Goal: Task Accomplishment & Management: Use online tool/utility

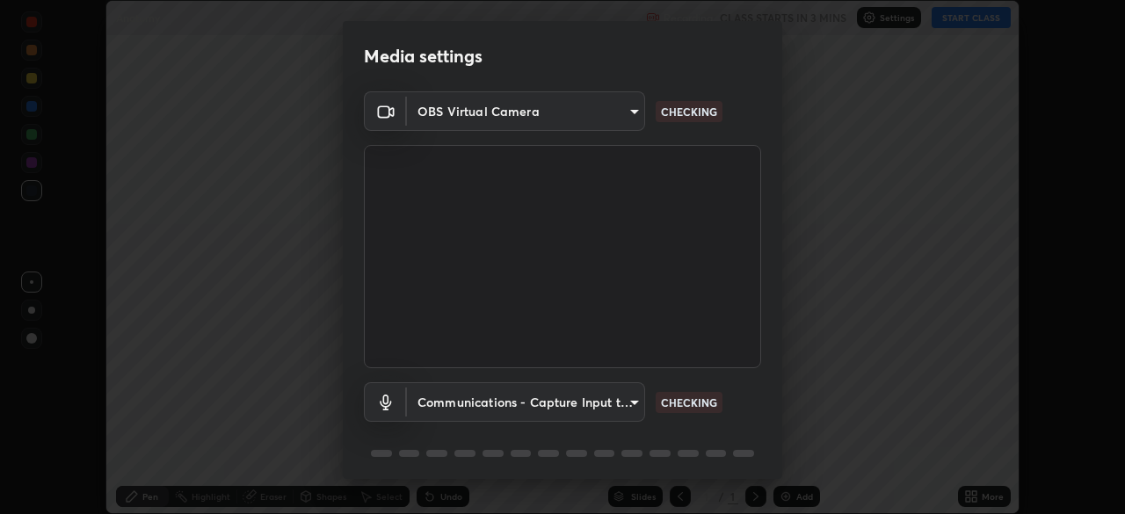
scroll to position [514, 1125]
click at [612, 120] on body "Erase all Anatomy Recording CLASS STARTS IN 3 MINS Settings START CLASS Setting…" at bounding box center [562, 257] width 1125 height 514
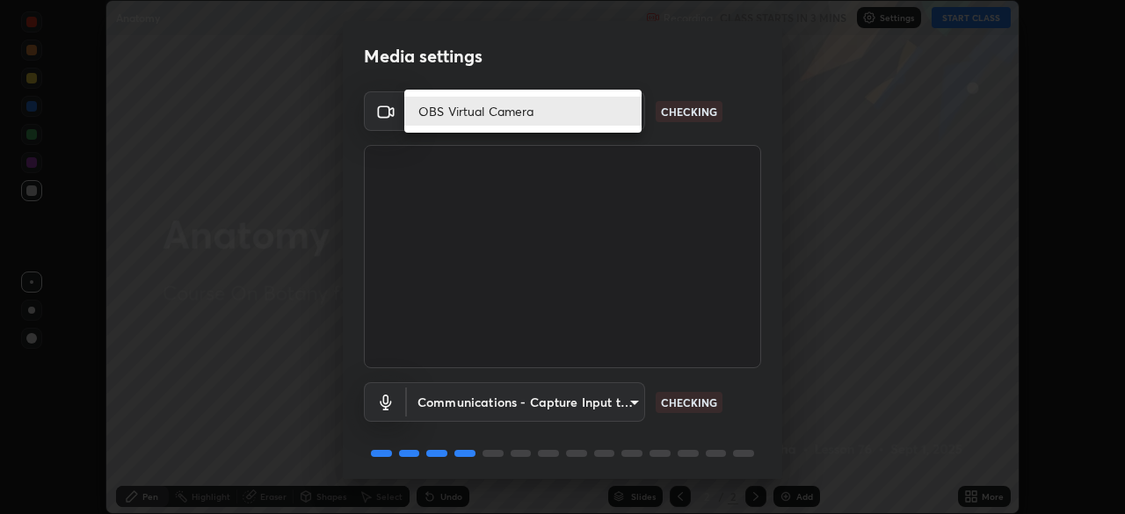
click at [542, 119] on li "OBS Virtual Camera" at bounding box center [522, 111] width 237 height 29
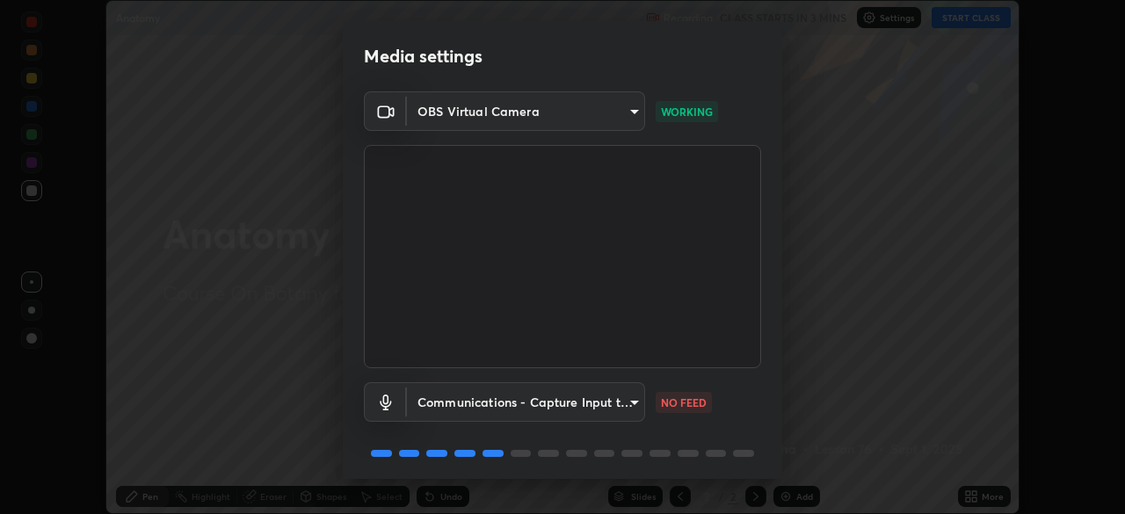
click at [455, 121] on body "Erase all Anatomy Recording CLASS STARTS IN 3 MINS Settings START CLASS Setting…" at bounding box center [562, 257] width 1125 height 514
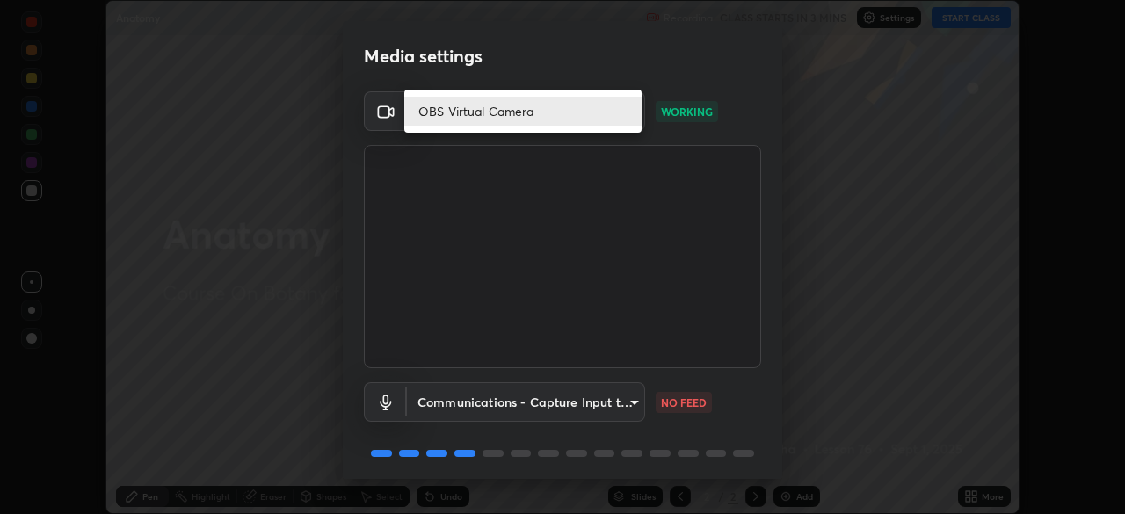
click at [504, 125] on li "OBS Virtual Camera" at bounding box center [522, 111] width 237 height 29
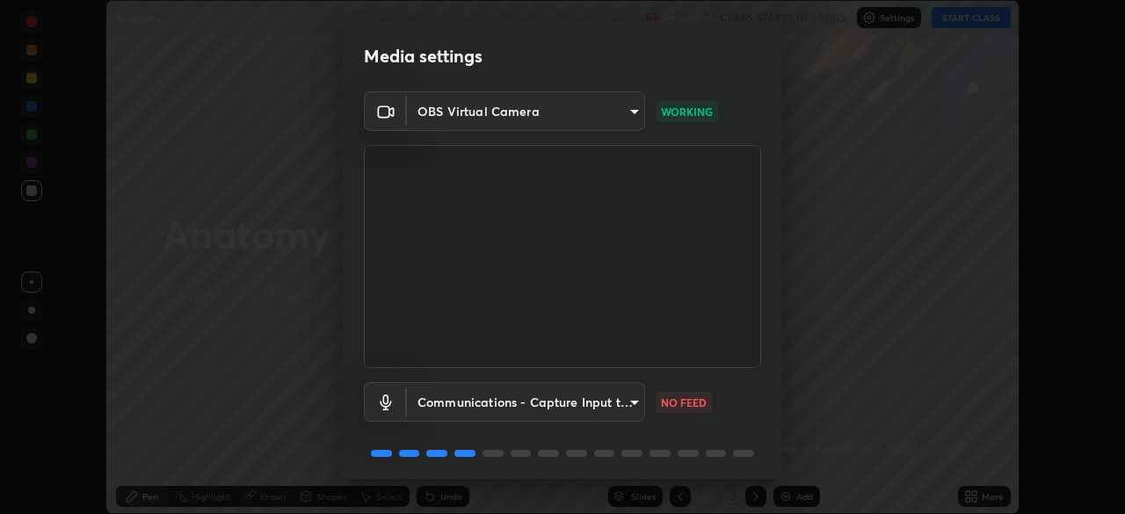
click at [586, 117] on body "Erase all Anatomy Recording CLASS STARTS IN 3 MINS Settings START CLASS Setting…" at bounding box center [562, 257] width 1125 height 514
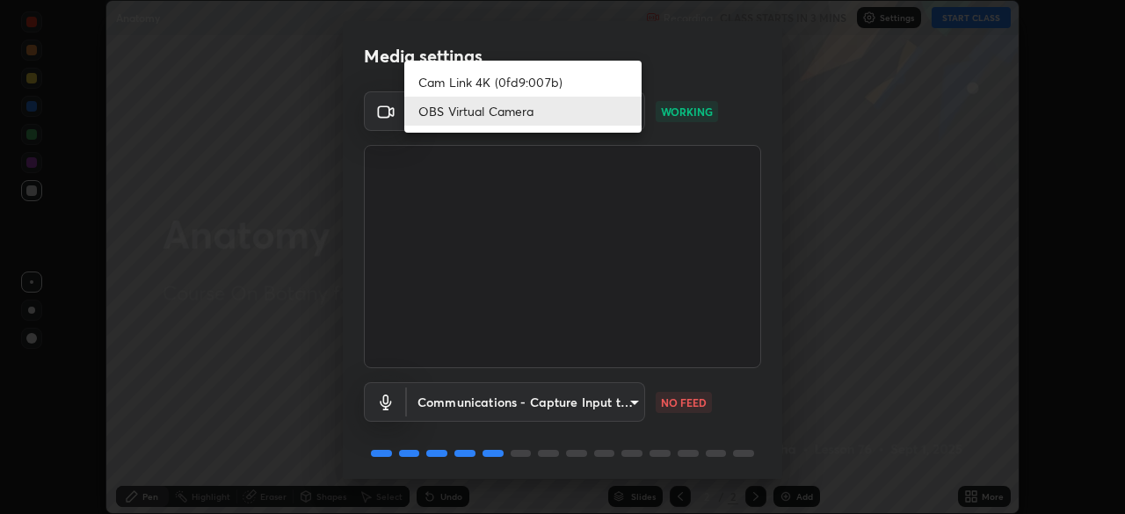
click at [586, 89] on li "Cam Link 4K (0fd9:007b)" at bounding box center [522, 82] width 237 height 29
type input "27fad6ed8d1c956e95d2e902cf0bd6873e21f6df27018c959b7ce0fdc692bc5e"
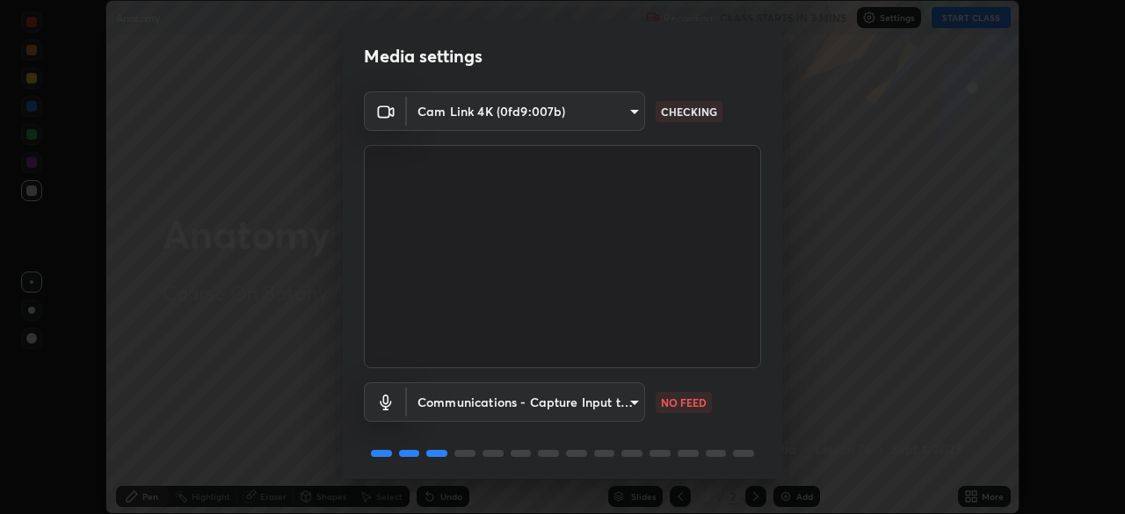
click at [626, 411] on body "Erase all Anatomy Recording CLASS STARTS IN 3 MINS Settings START CLASS Setting…" at bounding box center [562, 257] width 1125 height 514
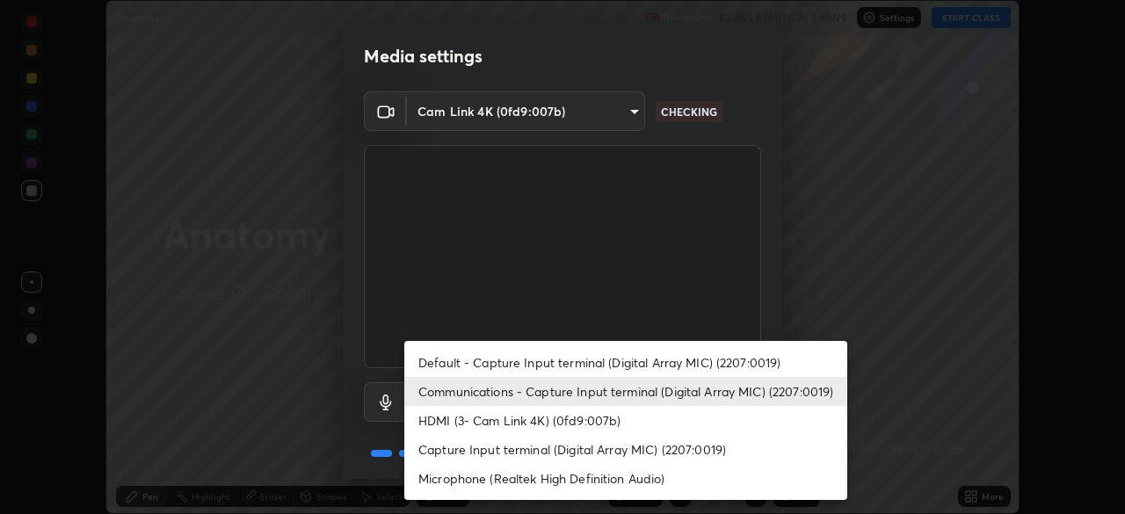
click at [603, 446] on li "Capture Input terminal (Digital Array MIC) (2207:0019)" at bounding box center [625, 449] width 443 height 29
type input "42e314627296c7be6ac0258af22fadf021bd82185a053418906a45fb21641054"
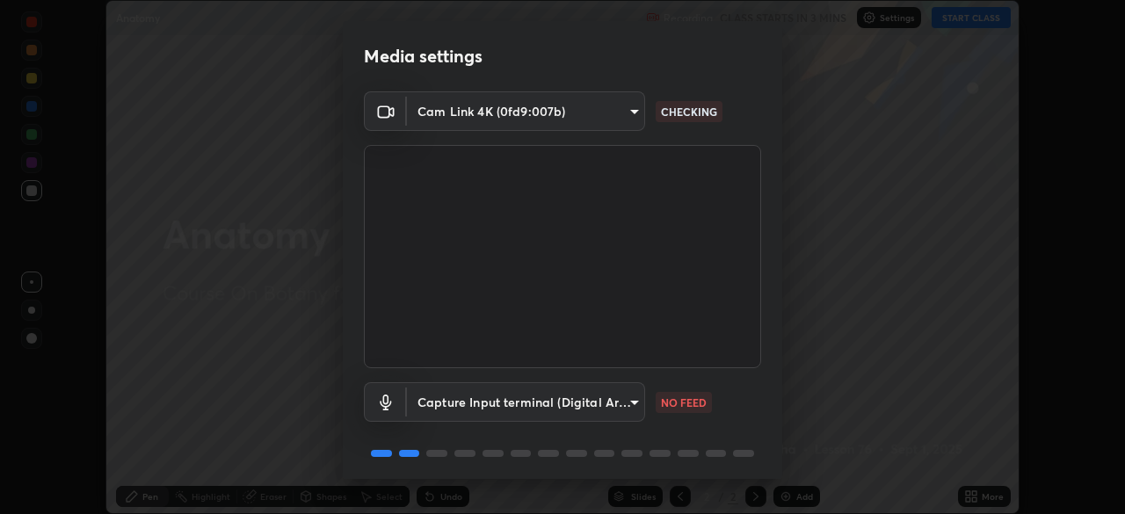
scroll to position [62, 0]
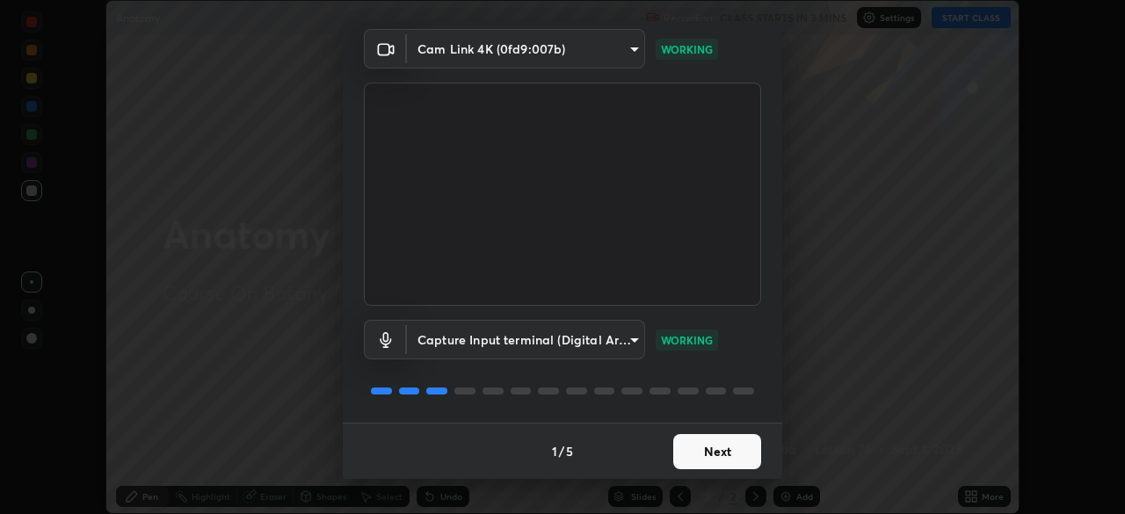
click at [705, 453] on button "Next" at bounding box center [717, 451] width 88 height 35
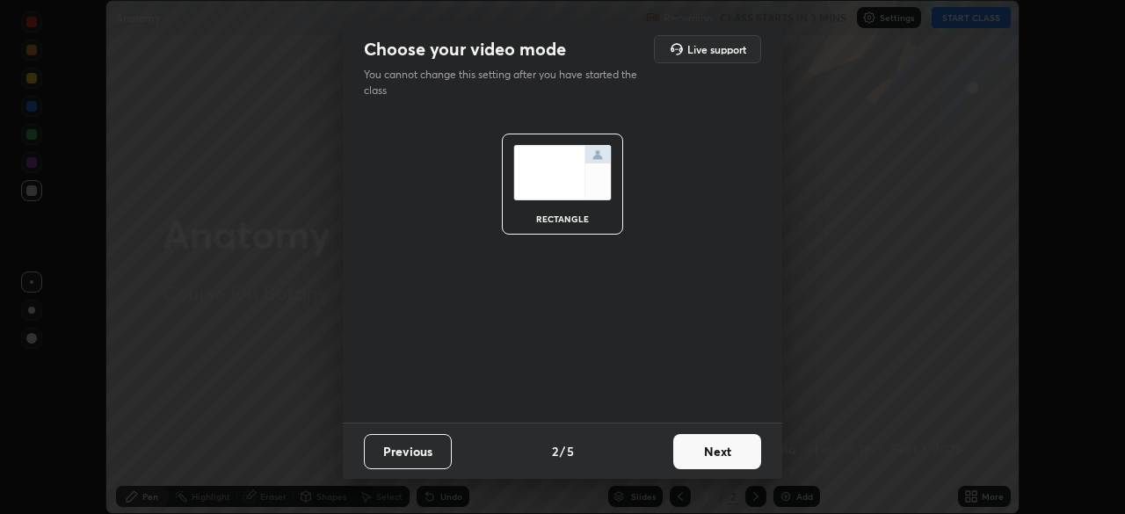
click at [722, 458] on button "Next" at bounding box center [717, 451] width 88 height 35
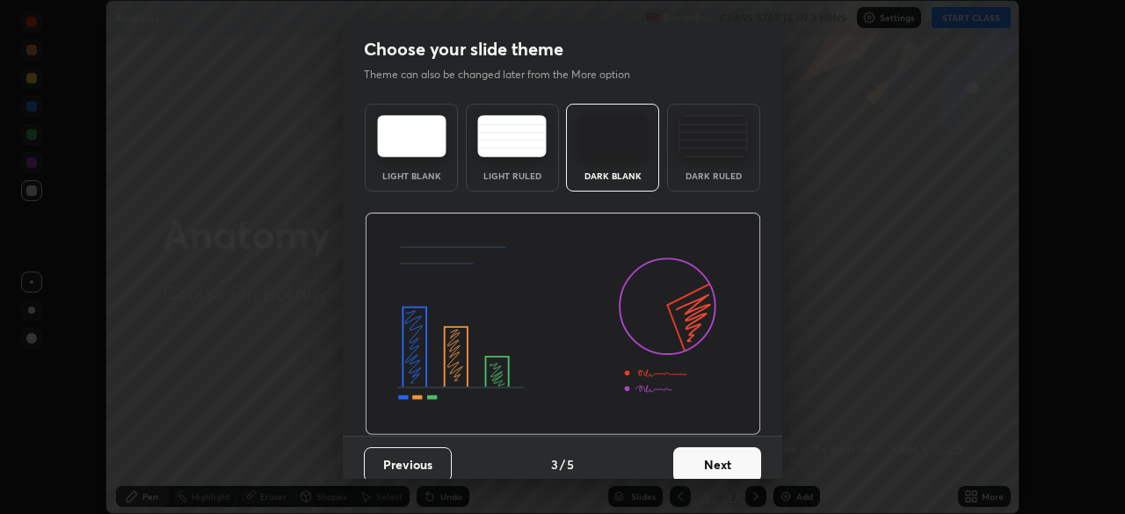
click at [743, 461] on button "Next" at bounding box center [717, 464] width 88 height 35
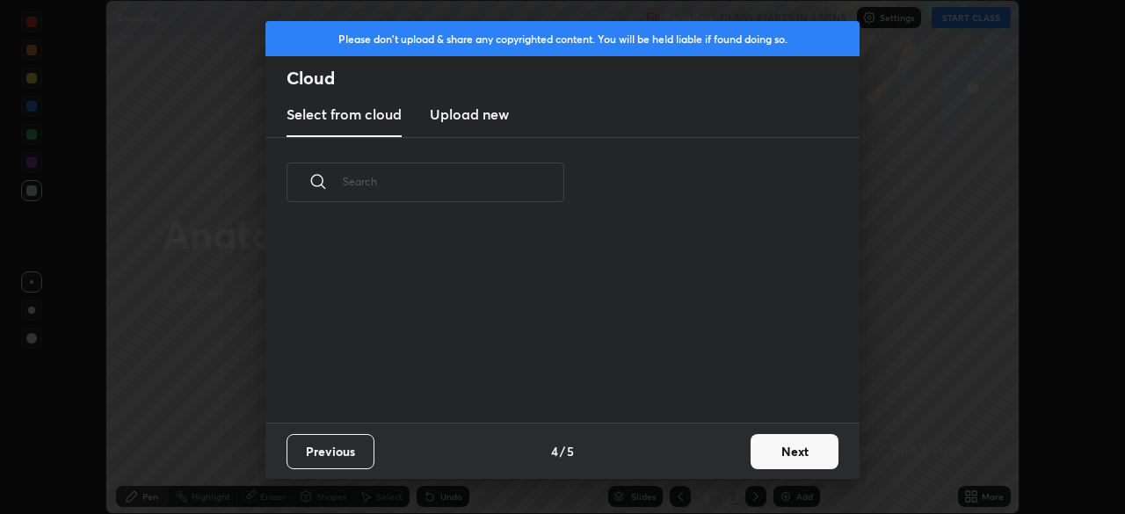
click at [769, 457] on button "Next" at bounding box center [795, 451] width 88 height 35
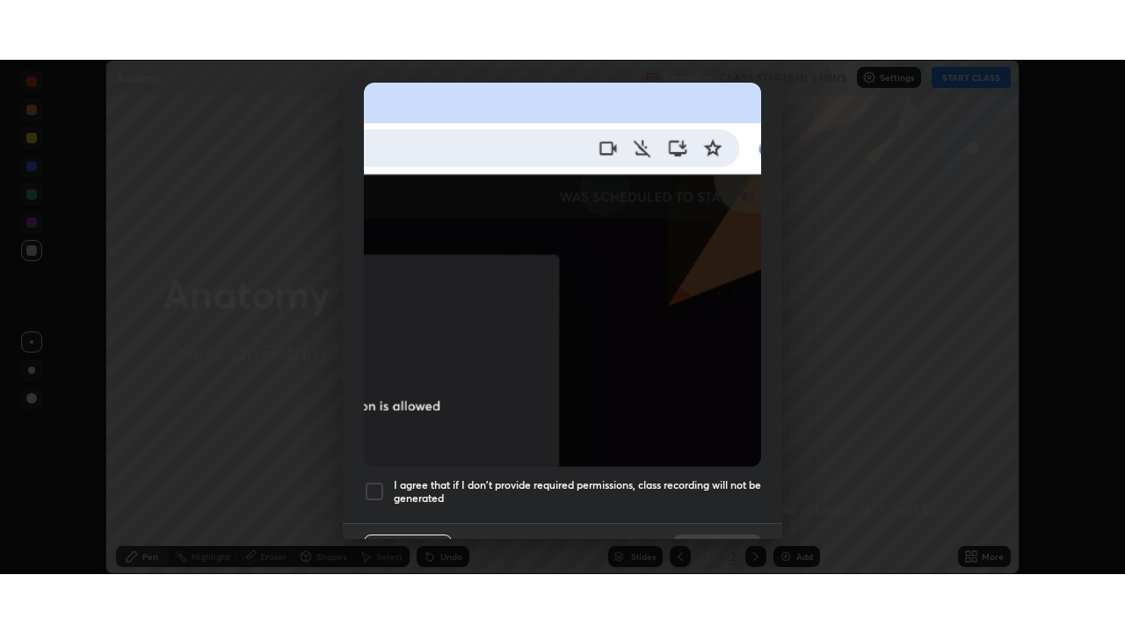
scroll to position [421, 0]
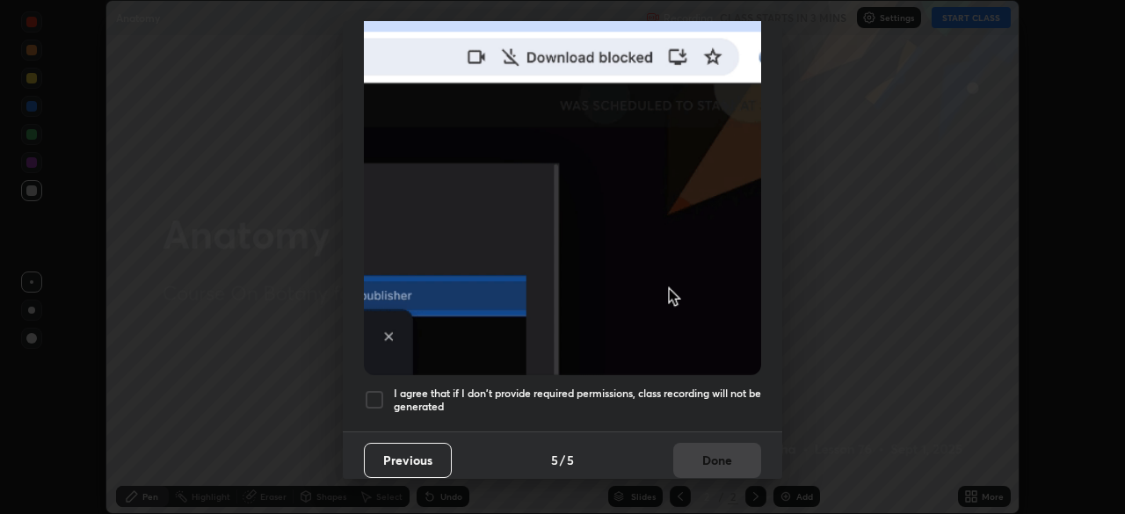
click at [374, 395] on div at bounding box center [374, 399] width 21 height 21
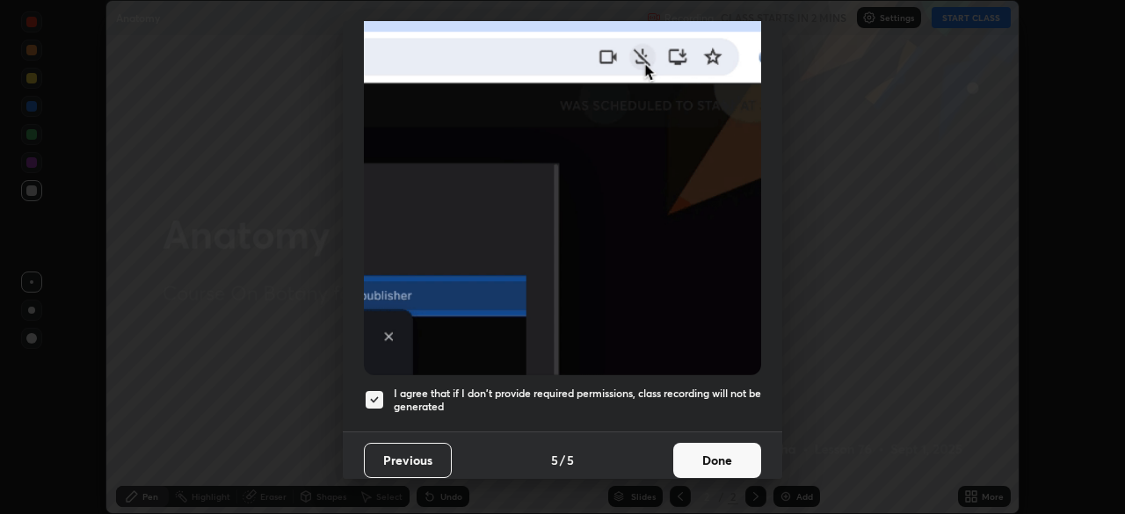
click at [686, 458] on button "Done" at bounding box center [717, 460] width 88 height 35
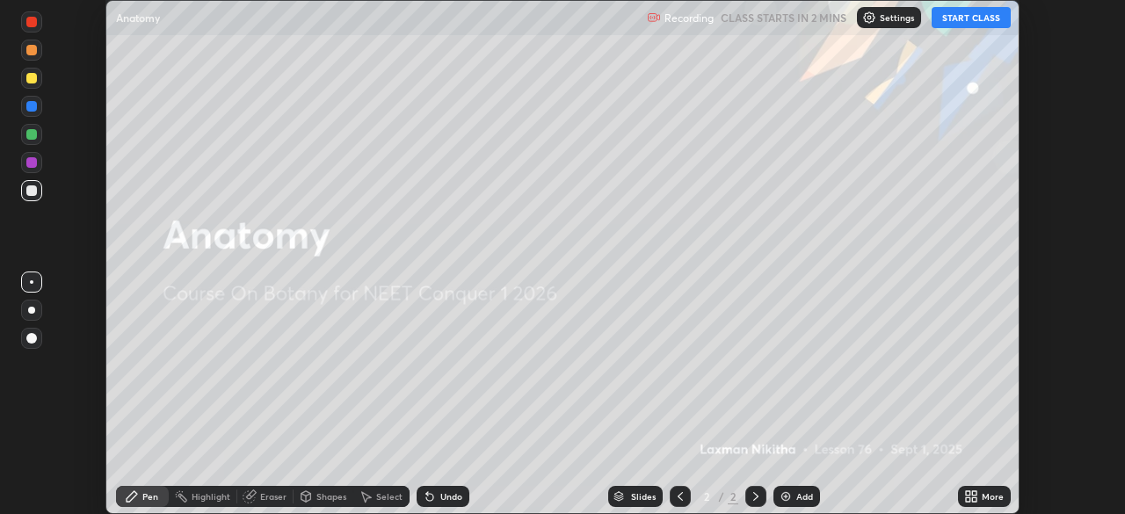
click at [964, 17] on button "START CLASS" at bounding box center [971, 17] width 79 height 21
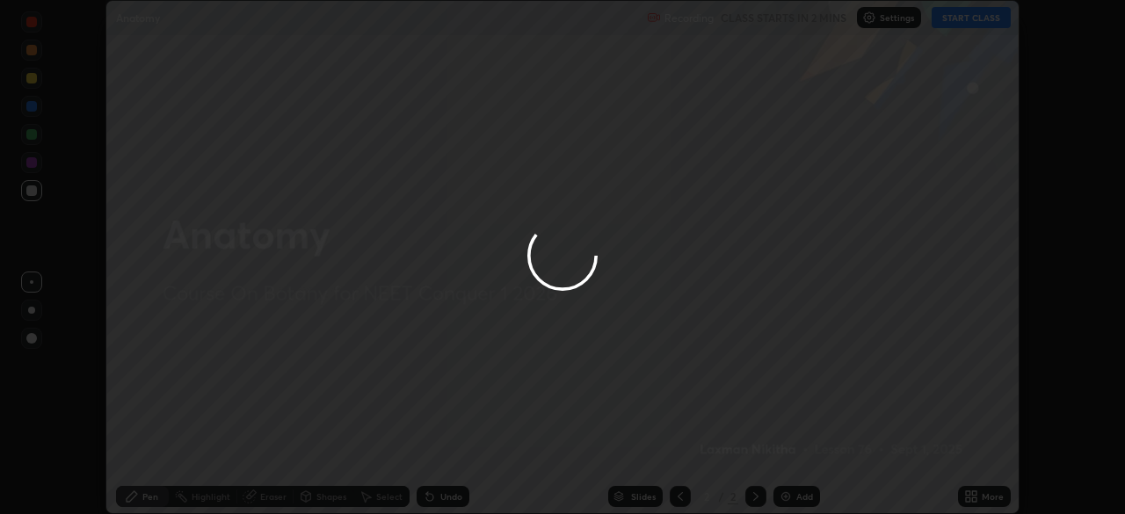
click at [1000, 496] on div "More" at bounding box center [993, 496] width 22 height 9
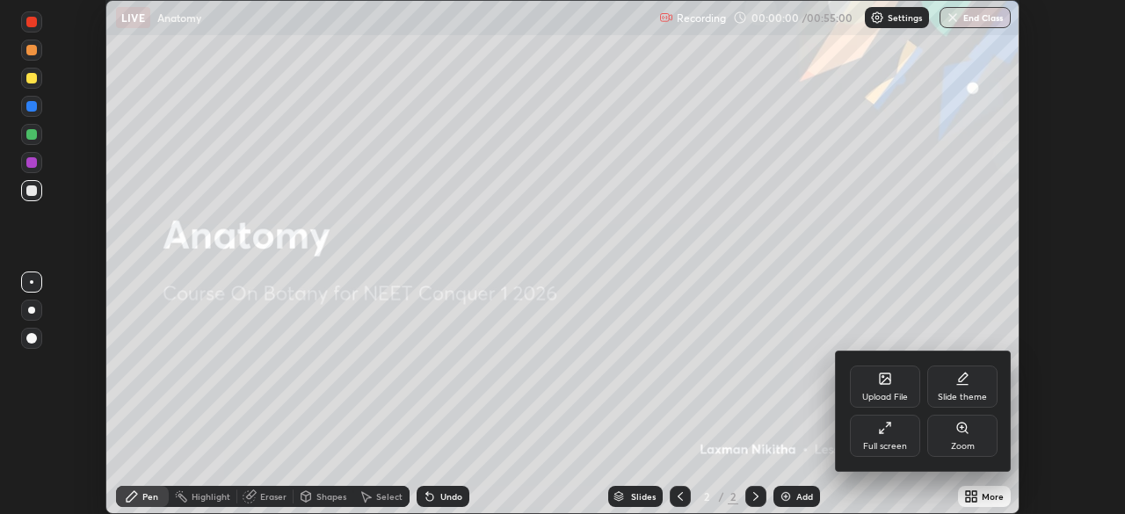
click at [904, 443] on div "Full screen" at bounding box center [885, 446] width 44 height 9
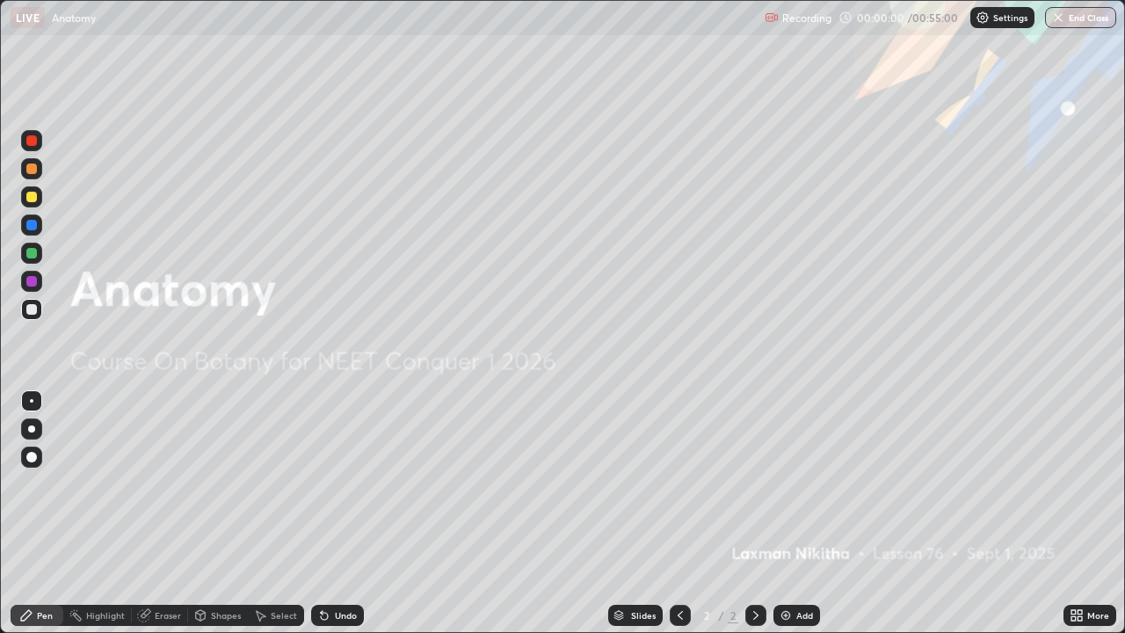
scroll to position [633, 1125]
click at [795, 513] on div "Add" at bounding box center [796, 615] width 47 height 21
